Goal: Task Accomplishment & Management: Use online tool/utility

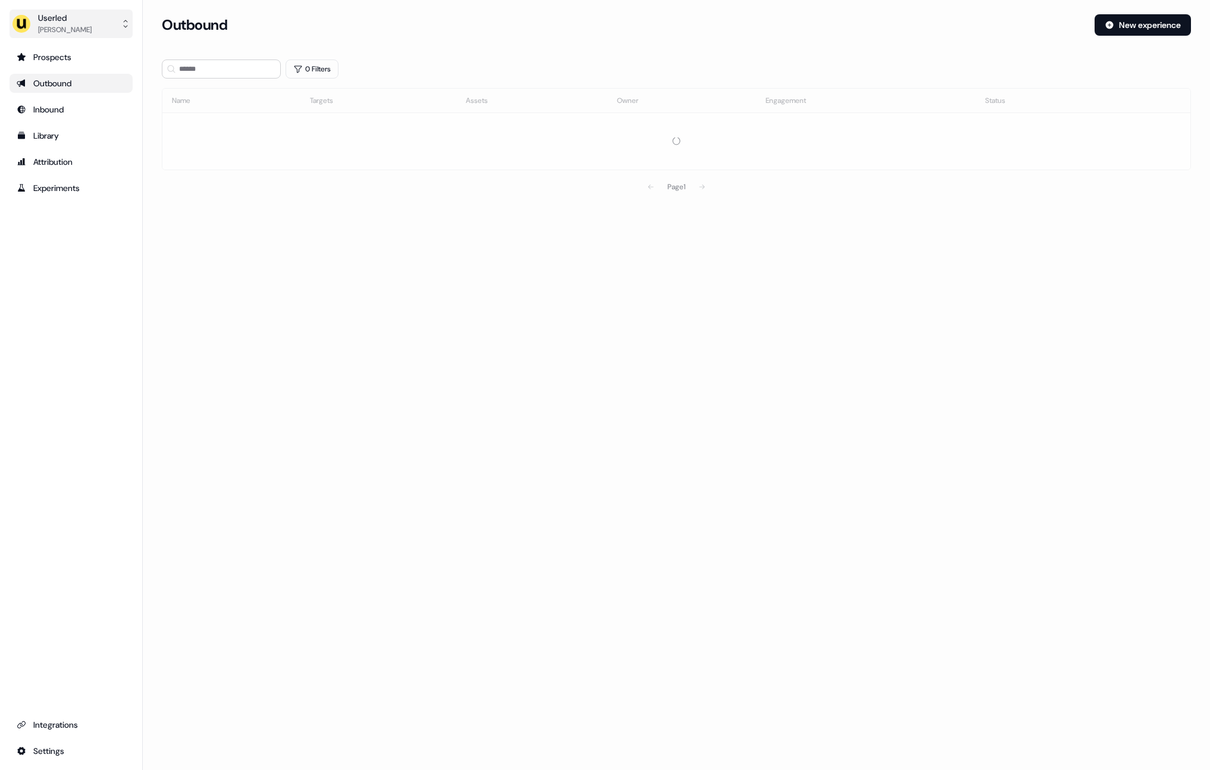
click at [57, 35] on div "[PERSON_NAME]" at bounding box center [65, 30] width 54 height 12
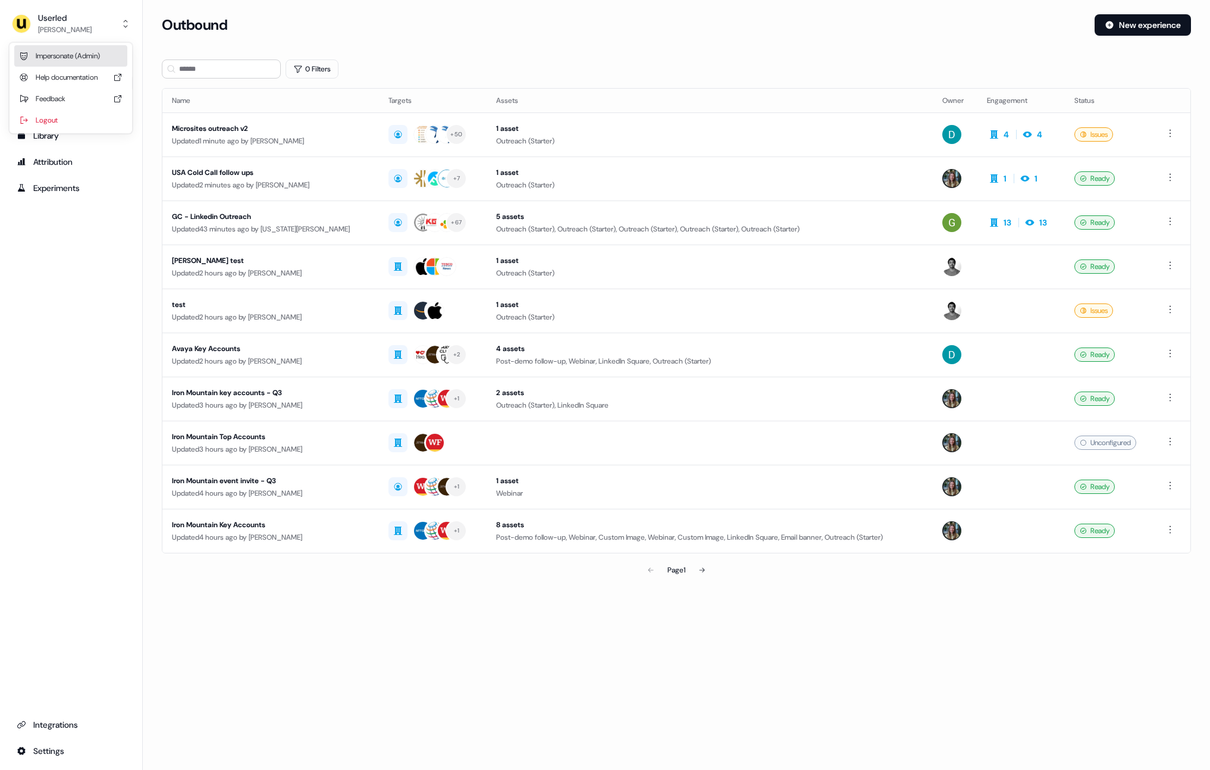
click at [68, 54] on div "Impersonate (Admin)" at bounding box center [70, 55] width 113 height 21
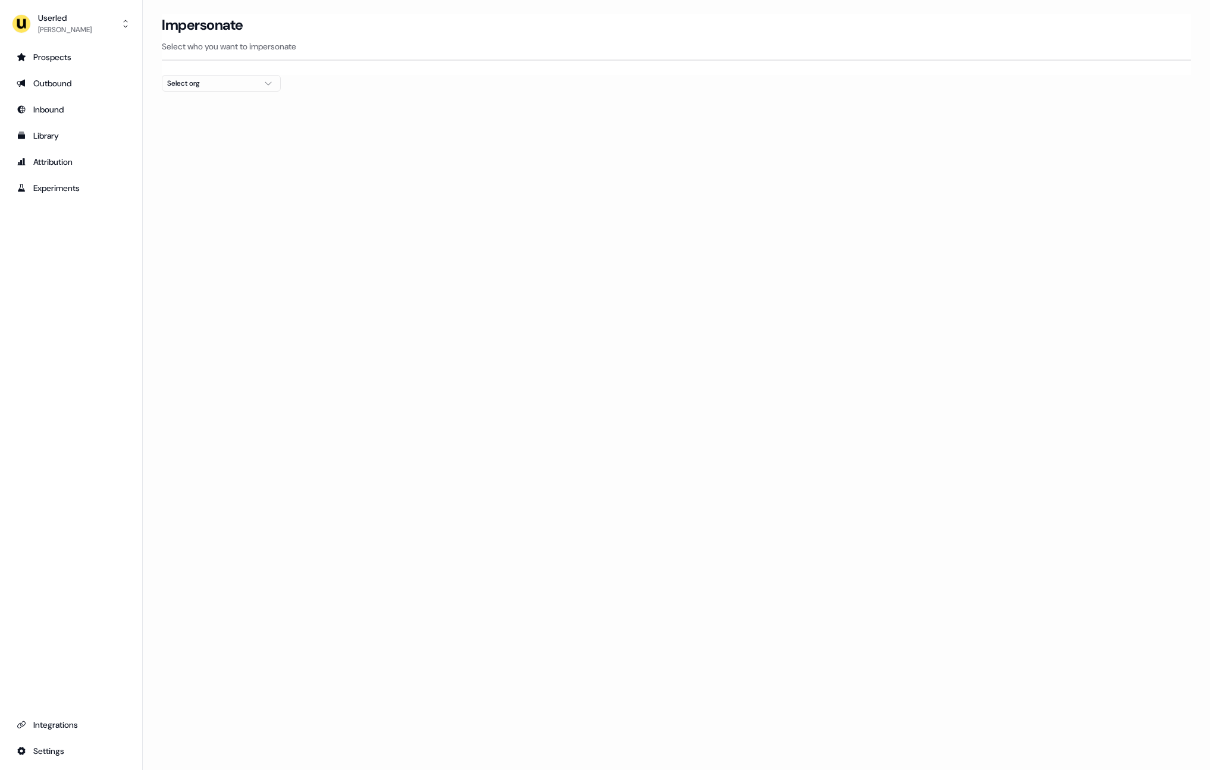
click at [221, 81] on div "Select org" at bounding box center [211, 83] width 89 height 12
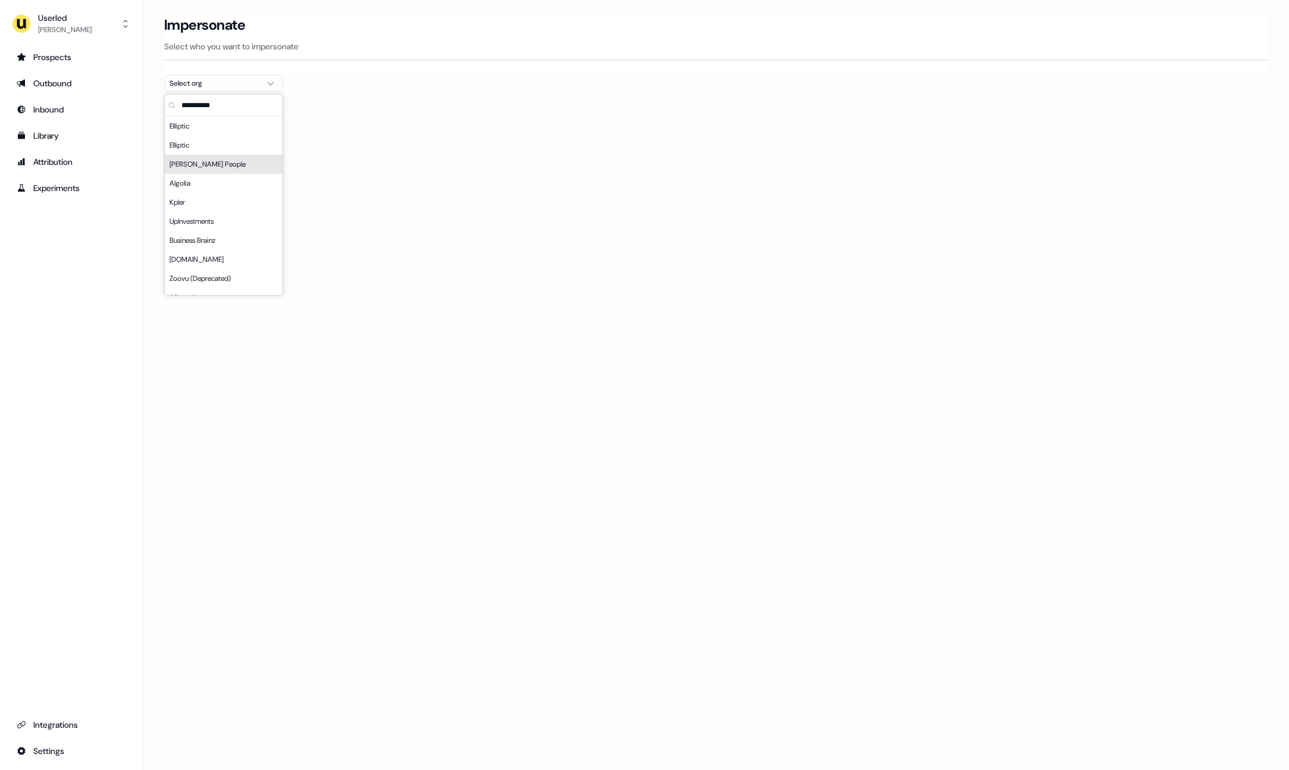
click at [506, 178] on div "Loading... Impersonate Select who you want to impersonate Select org" at bounding box center [716, 385] width 1146 height 770
click at [227, 83] on div "Select org" at bounding box center [214, 83] width 89 height 12
